Goal: Use online tool/utility: Use online tool/utility

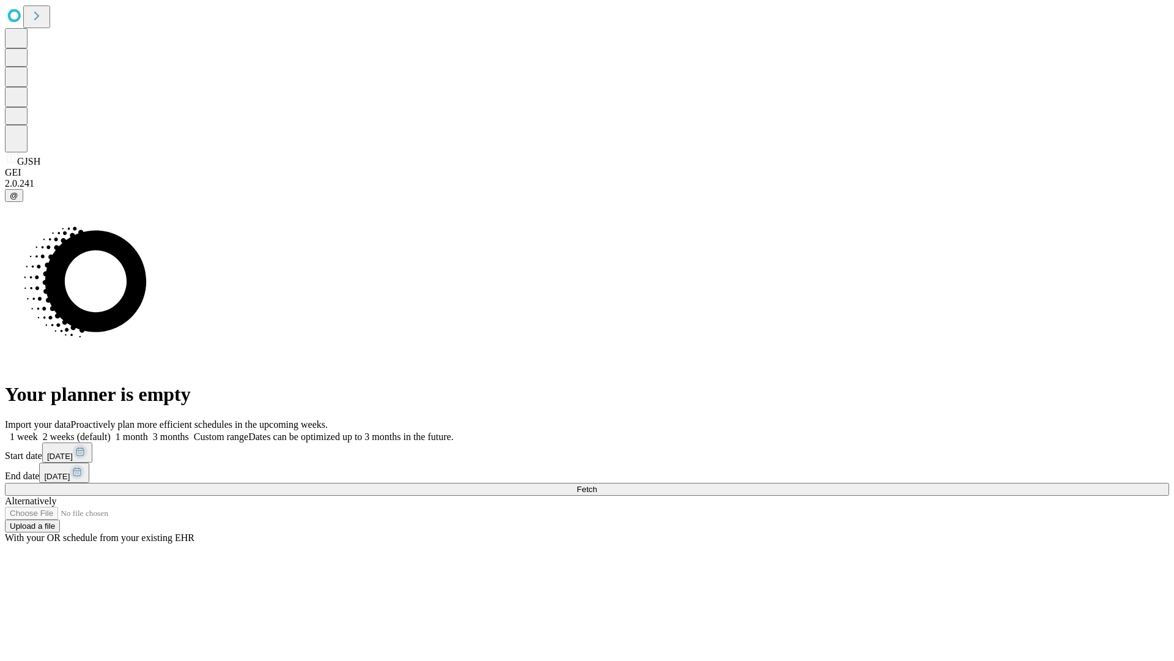
click at [597, 484] on span "Fetch" at bounding box center [587, 488] width 20 height 9
